Goal: Task Accomplishment & Management: Manage account settings

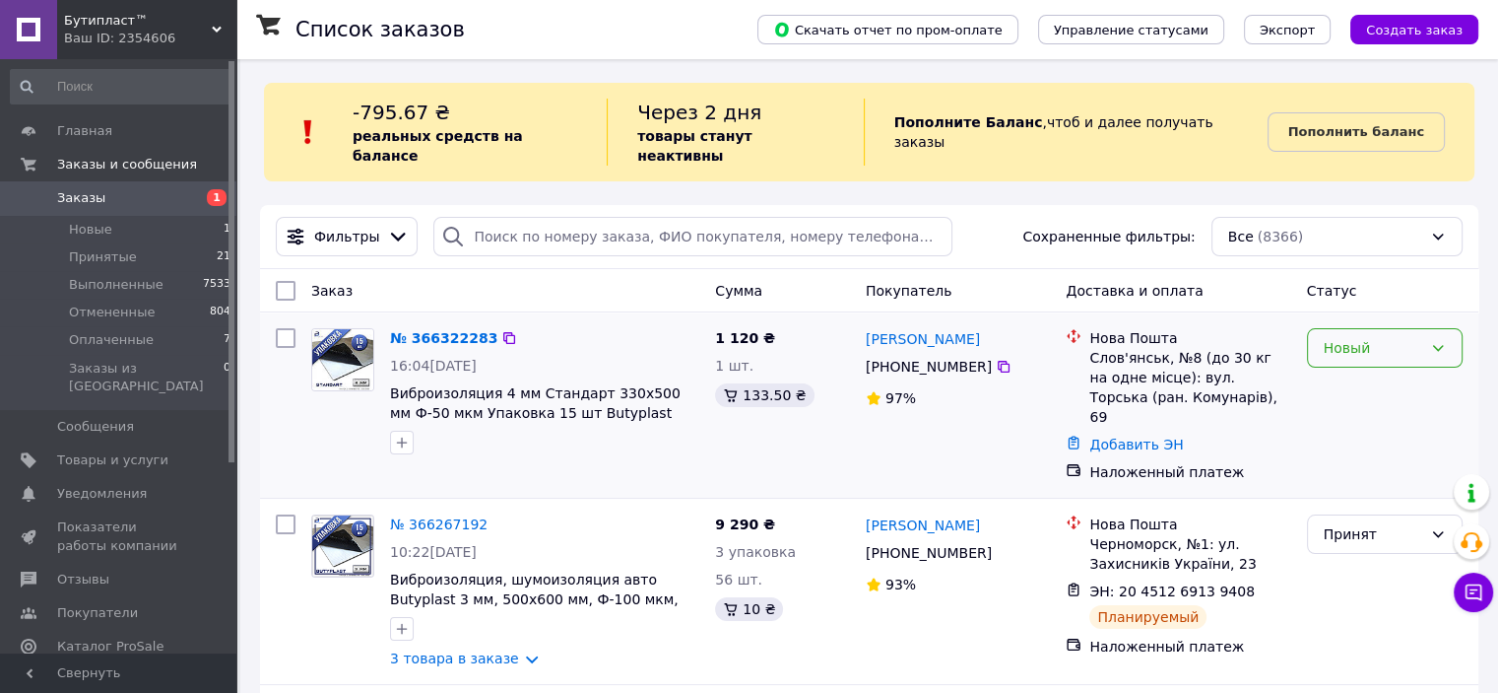
click at [1446, 328] on div "Новый" at bounding box center [1385, 347] width 156 height 39
click at [1381, 374] on li "Принят" at bounding box center [1384, 371] width 154 height 35
click at [418, 330] on link "№ 366322283" at bounding box center [443, 338] width 107 height 16
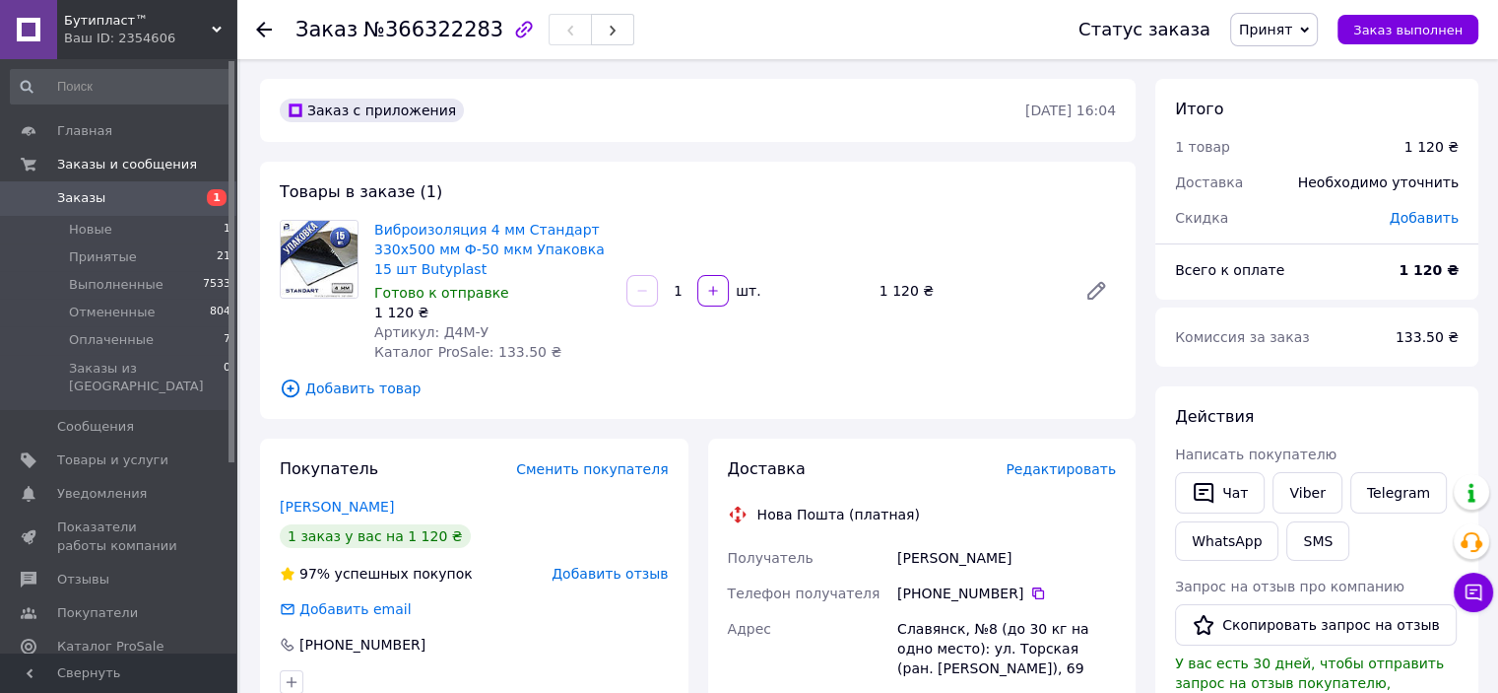
click at [1106, 476] on span "Редактировать" at bounding box center [1061, 469] width 110 height 16
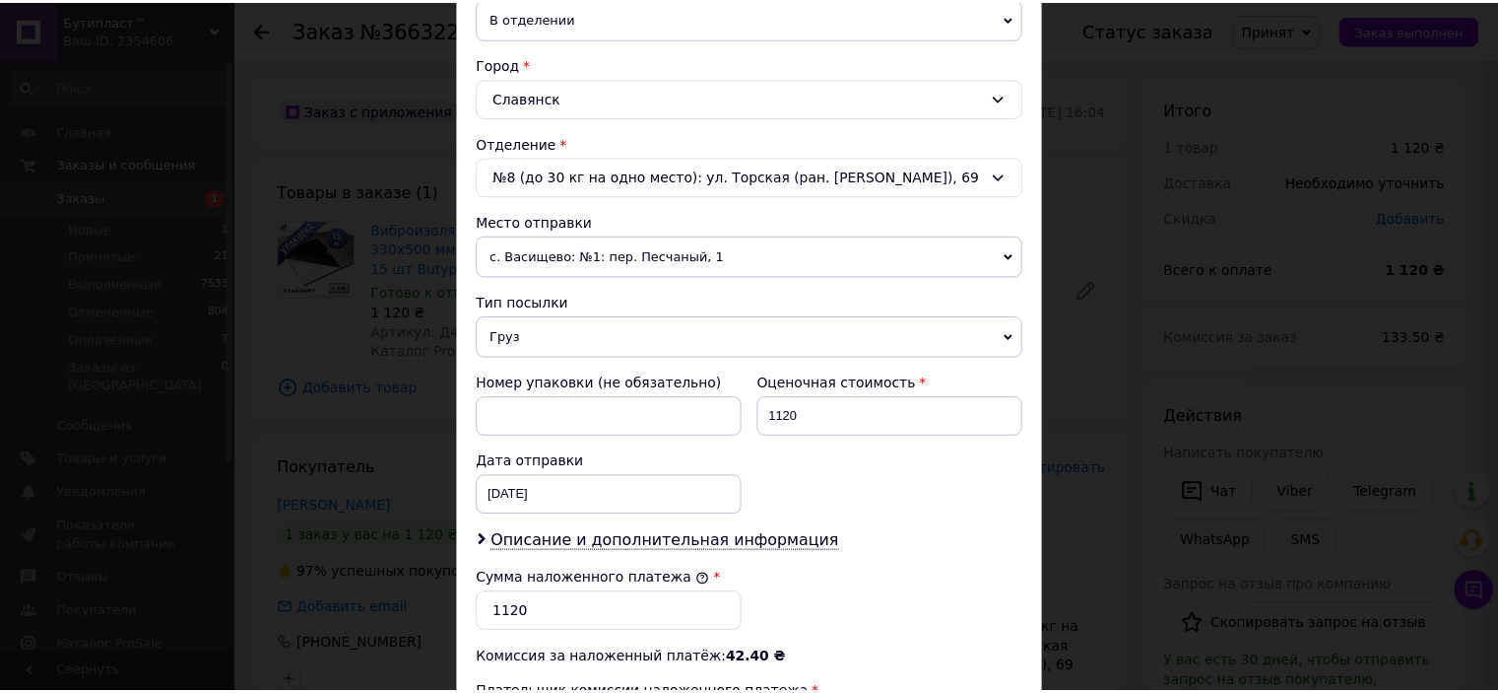
scroll to position [804, 0]
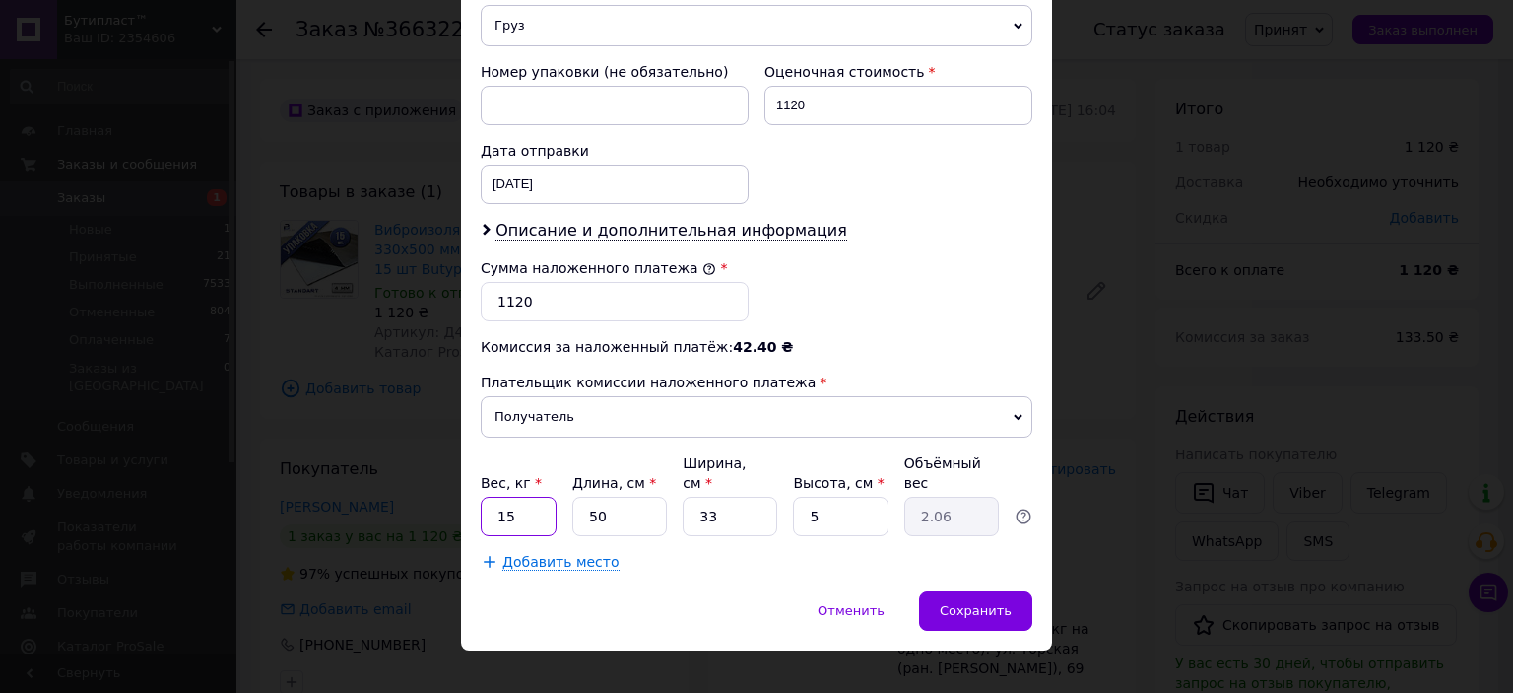
drag, startPoint x: 518, startPoint y: 494, endPoint x: 533, endPoint y: 472, distance: 26.2
click at [524, 496] on input "15" at bounding box center [519, 515] width 76 height 39
type input "10"
click at [988, 603] on span "Сохранить" at bounding box center [976, 610] width 72 height 15
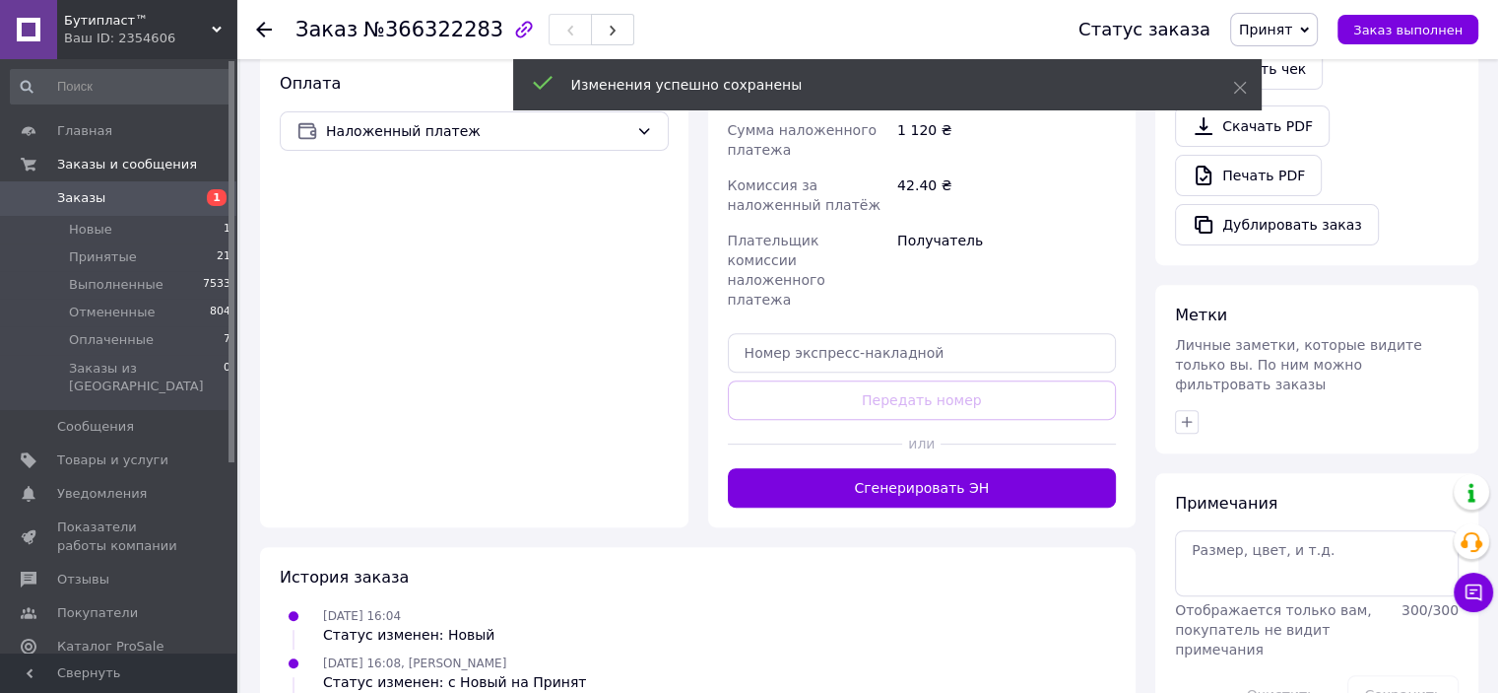
scroll to position [690, 0]
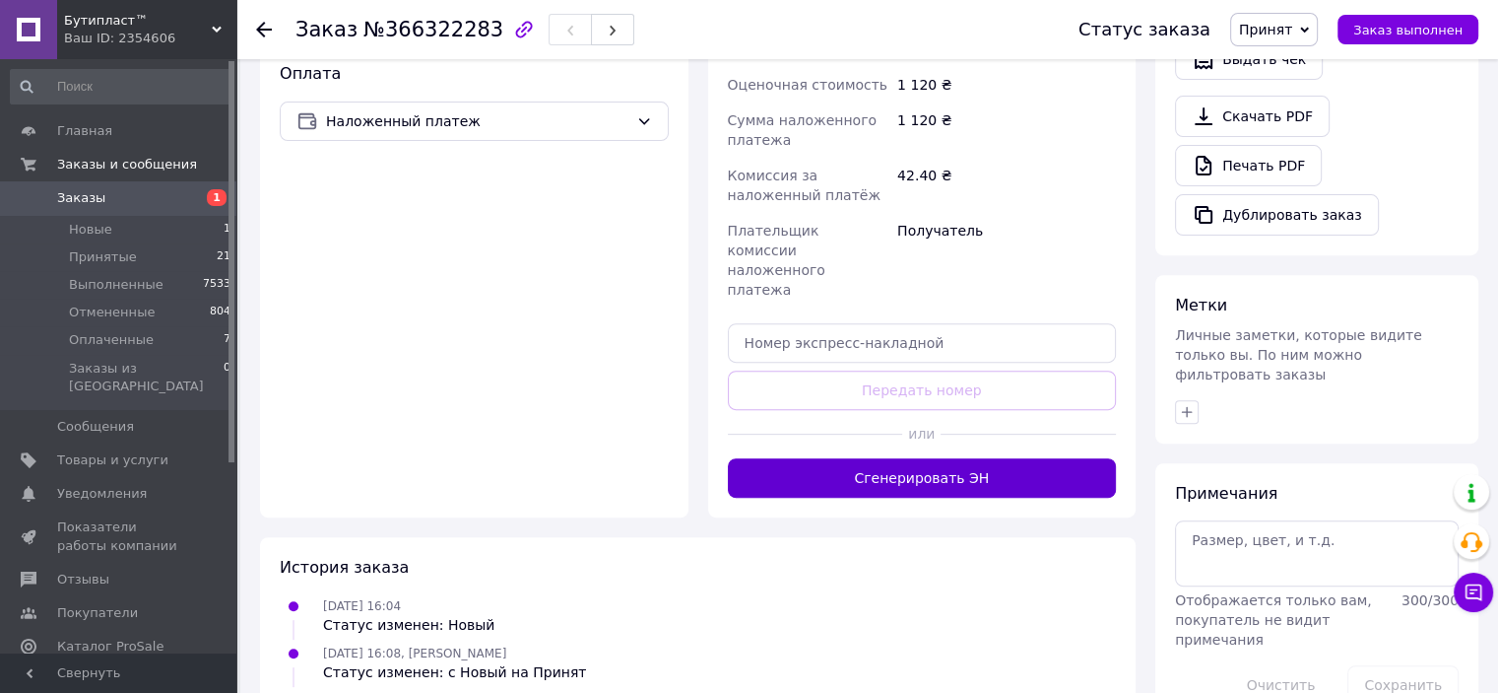
click at [873, 458] on button "Сгенерировать ЭН" at bounding box center [922, 477] width 389 height 39
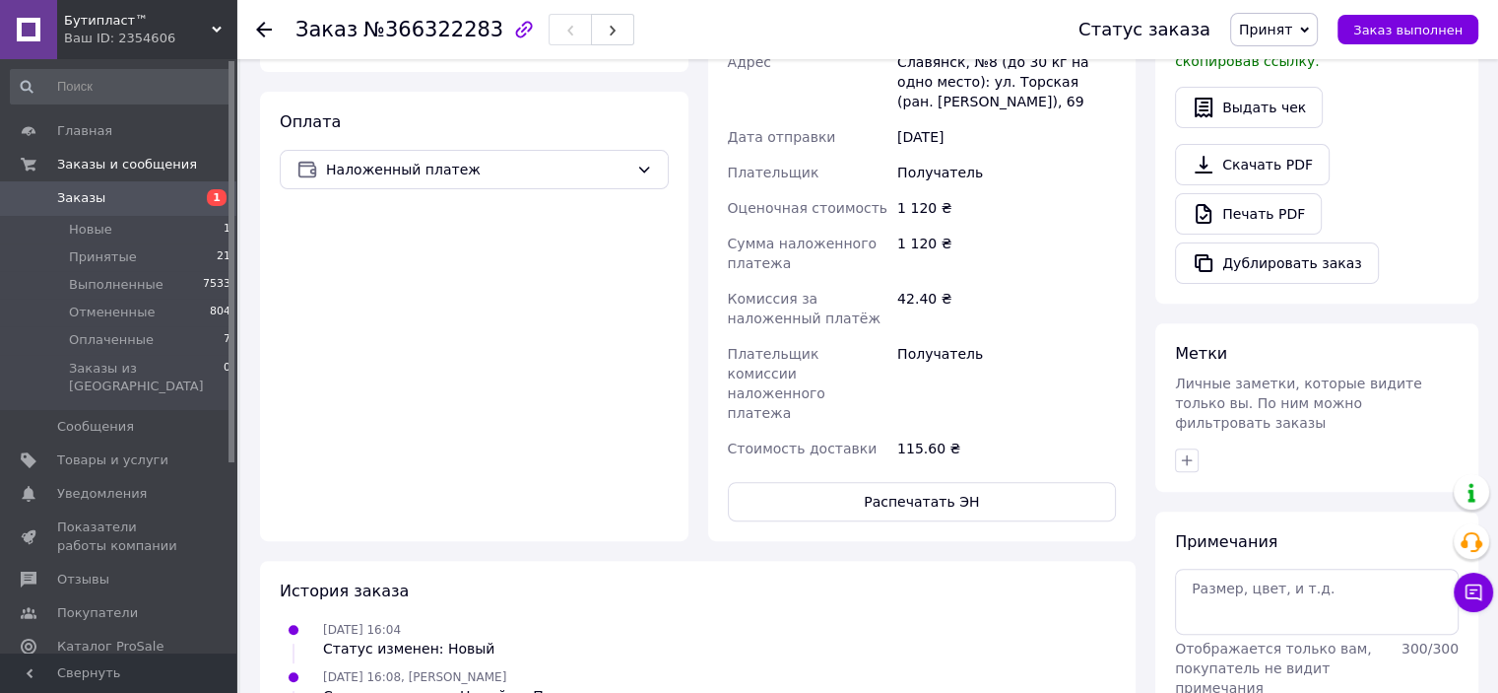
scroll to position [394, 0]
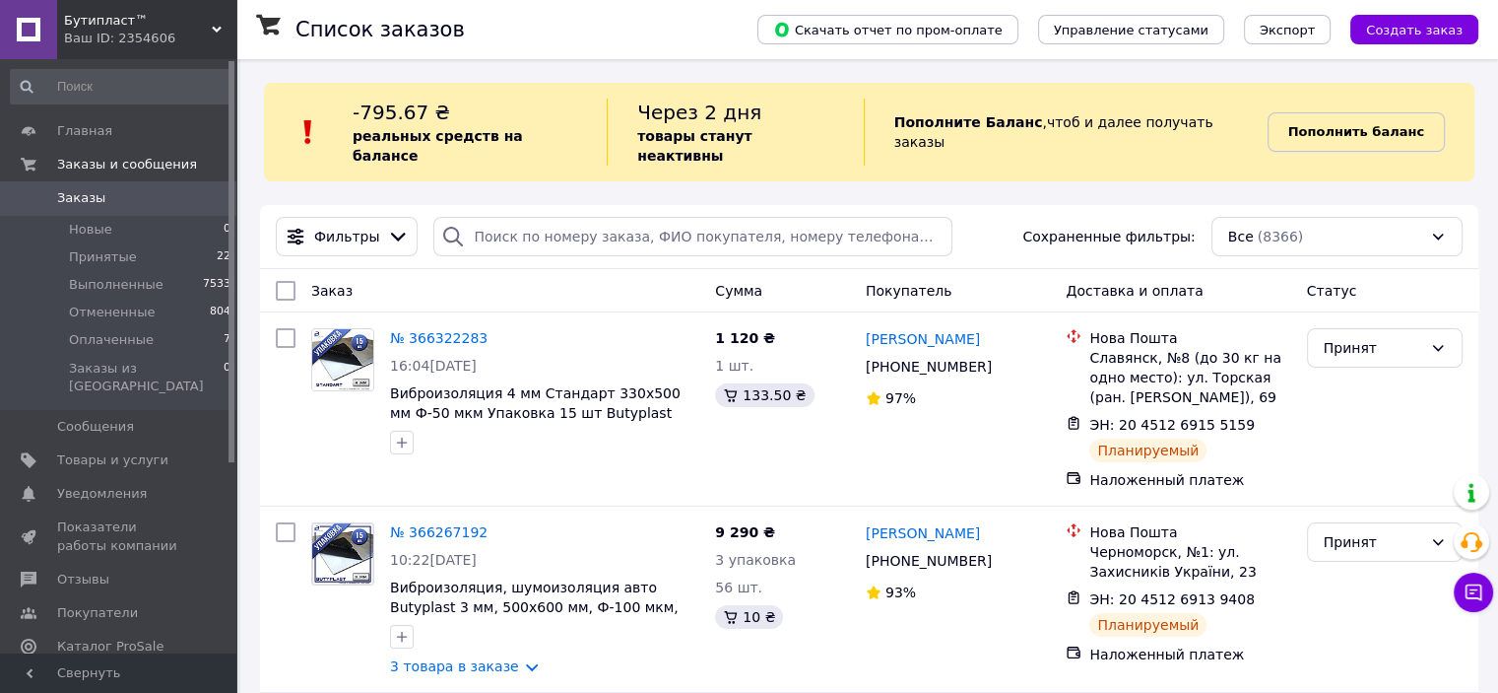
click at [1342, 124] on b "Пополнить баланс" at bounding box center [1357, 131] width 136 height 15
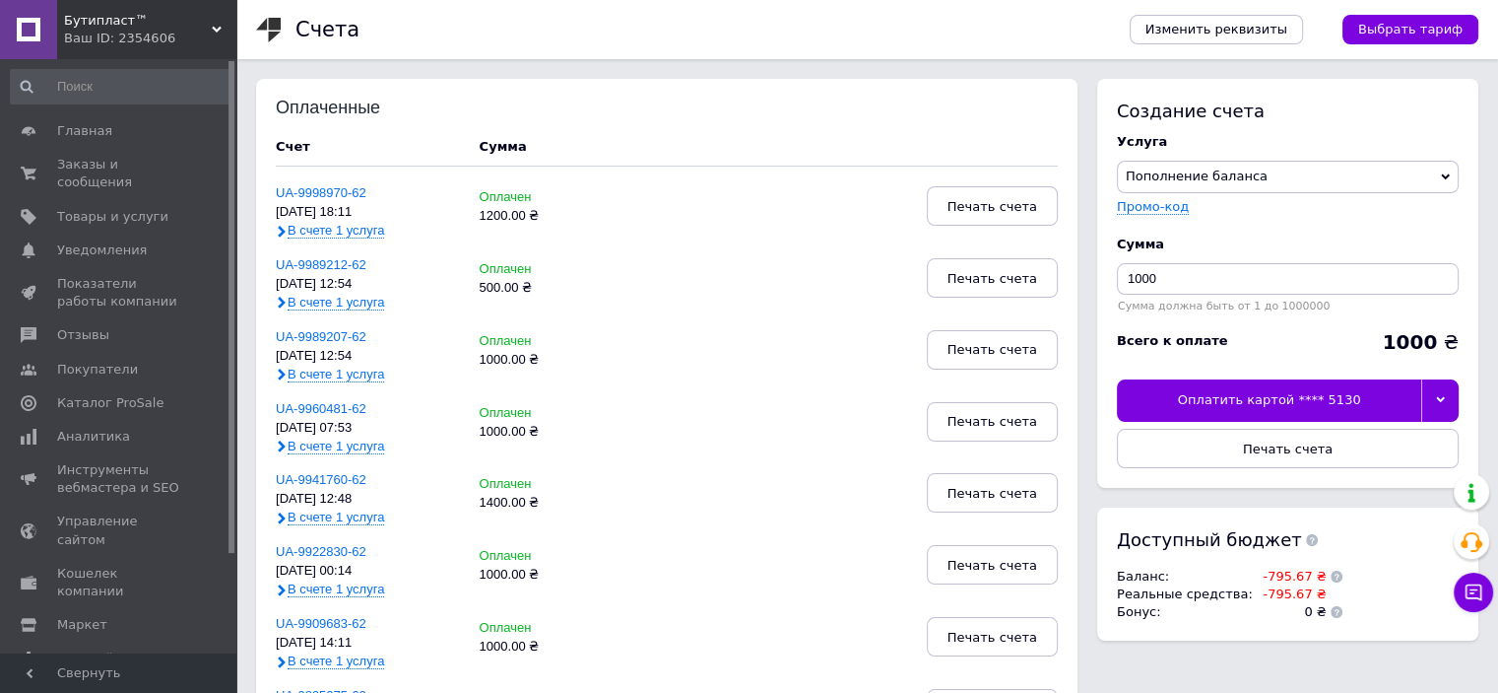
click at [1438, 401] on icon at bounding box center [1440, 400] width 9 height 6
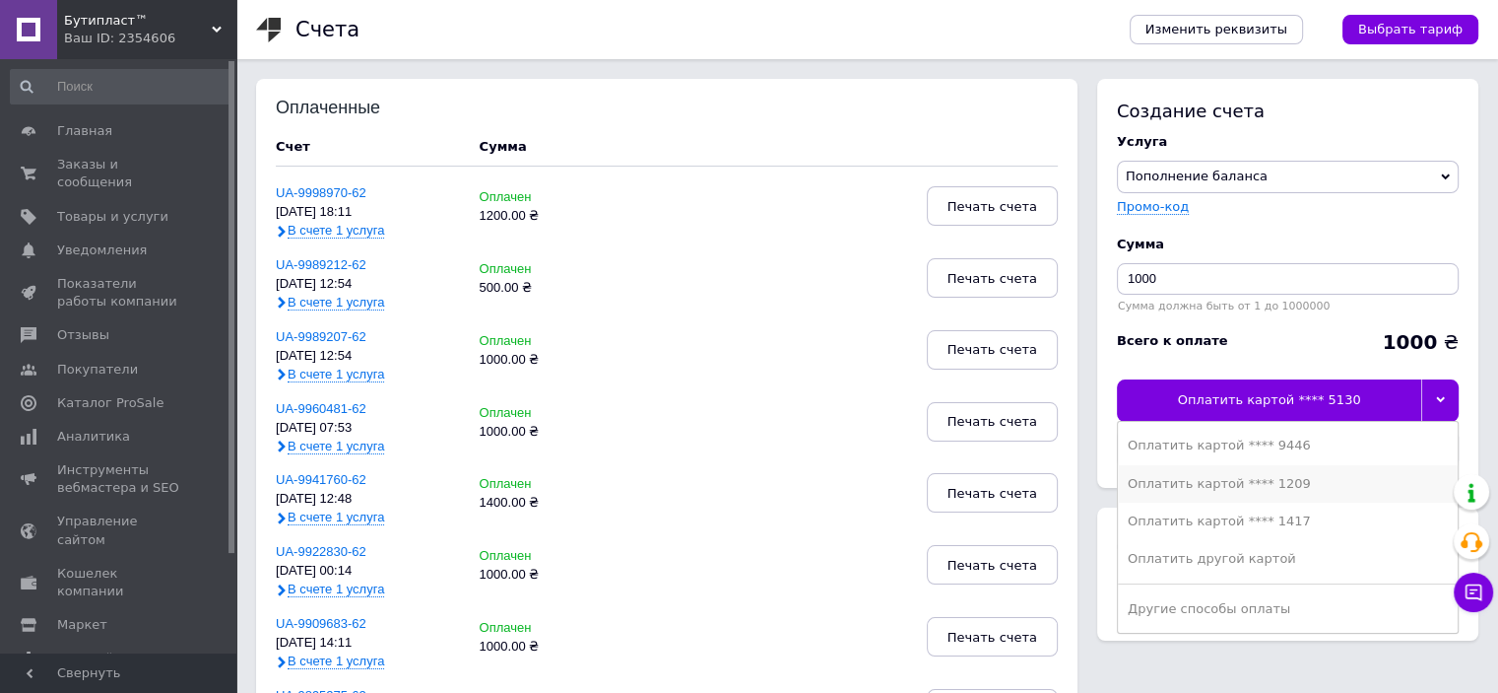
click at [1290, 476] on div "Оплатить картой **** 1209" at bounding box center [1288, 484] width 320 height 18
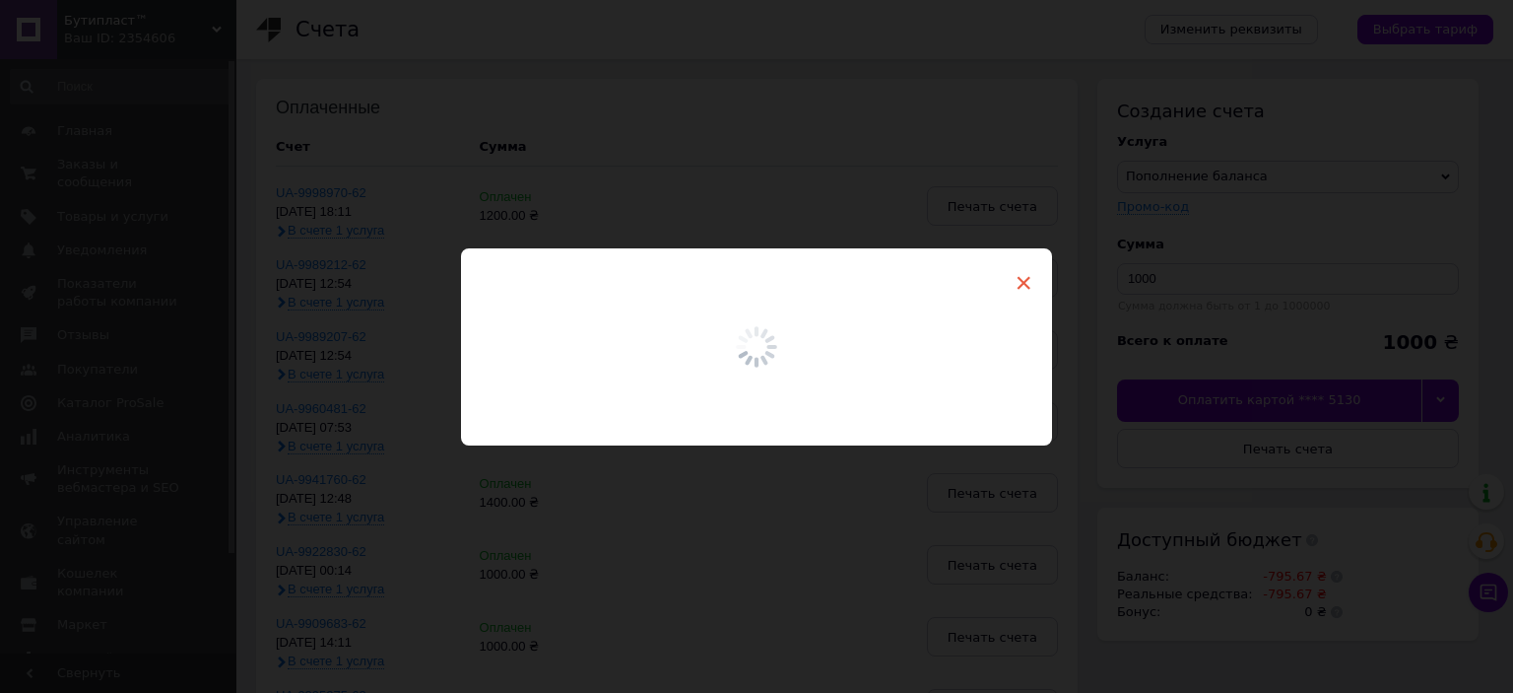
click at [1024, 281] on span "×" at bounding box center [1024, 282] width 18 height 33
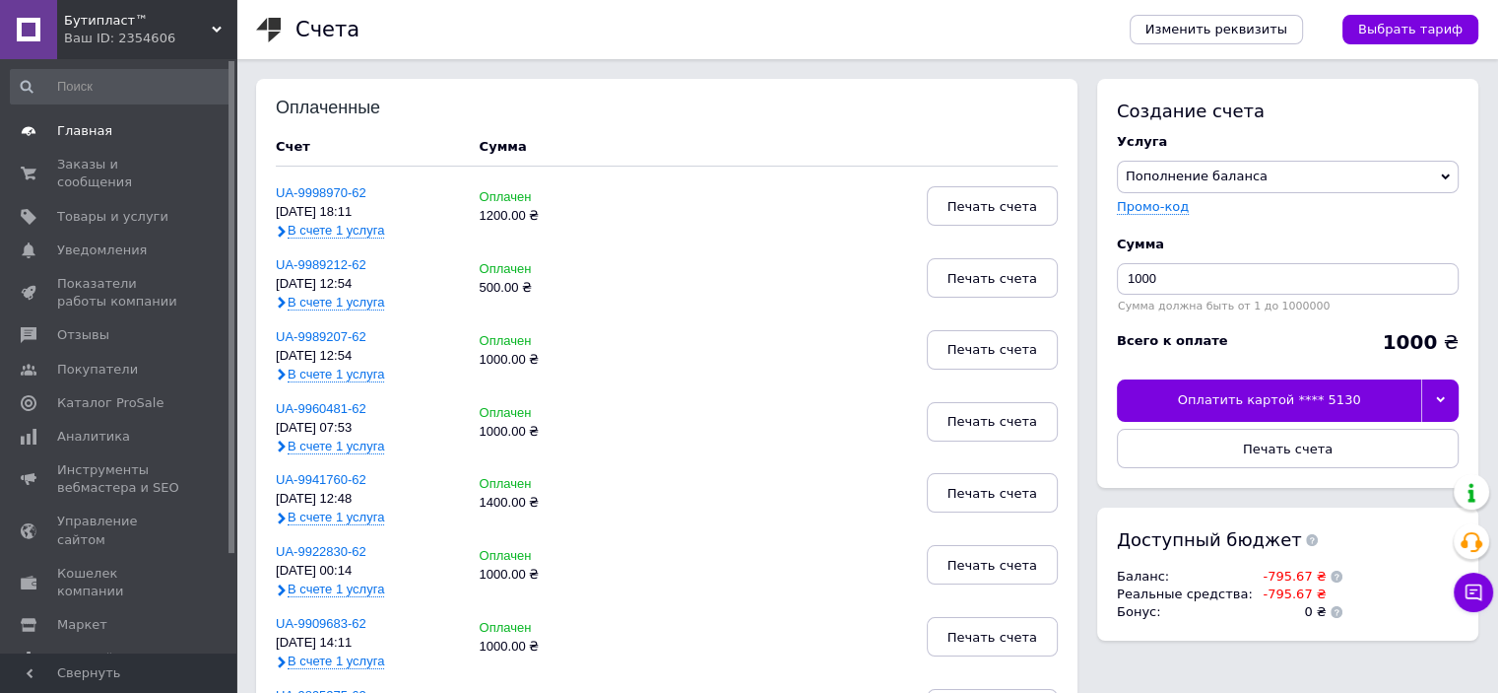
click at [118, 128] on span "Главная" at bounding box center [119, 131] width 125 height 18
